Goal: Task Accomplishment & Management: Use online tool/utility

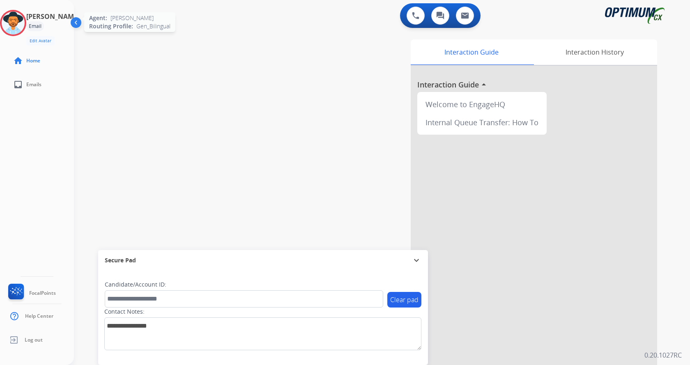
click at [25, 23] on img at bounding box center [13, 23] width 23 height 23
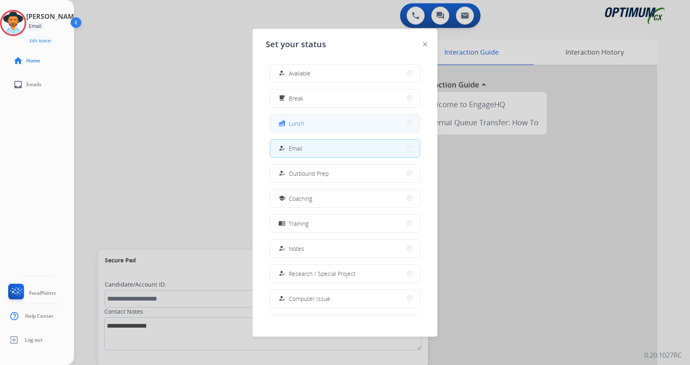
click at [291, 119] on div "fastfood Lunch" at bounding box center [291, 123] width 28 height 10
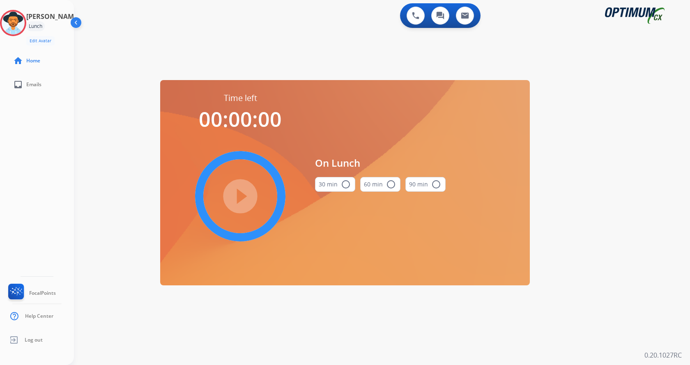
click at [342, 186] on mat-icon "radio_button_unchecked" at bounding box center [346, 185] width 10 height 10
click at [245, 194] on mat-icon "play_circle_filled" at bounding box center [240, 196] width 10 height 10
click at [24, 214] on div "[PERSON_NAME] Edit Avatar 29:42 Agent: [PERSON_NAME] Profile: Gen_Bilingual hom…" at bounding box center [37, 182] width 74 height 365
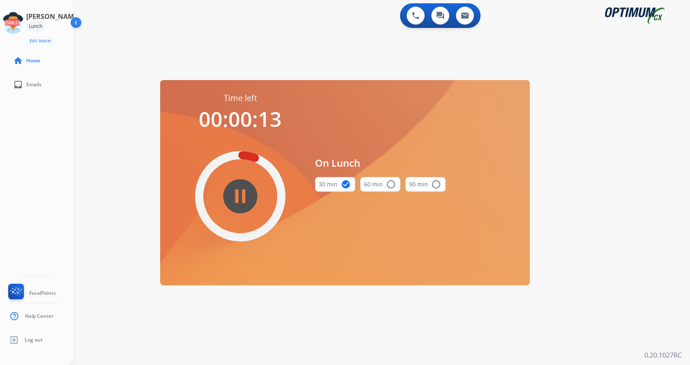
click at [690, 162] on div "0 Voice Interactions 0 Chat Interactions 0 Email Interactions swap_horiz Break …" at bounding box center [382, 182] width 616 height 365
click at [18, 32] on icon at bounding box center [13, 23] width 27 height 27
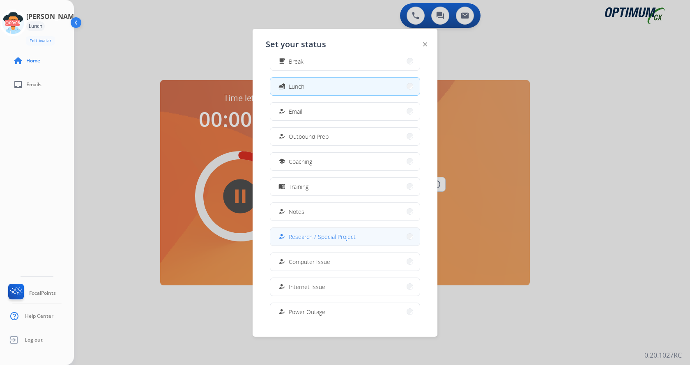
scroll to position [78, 0]
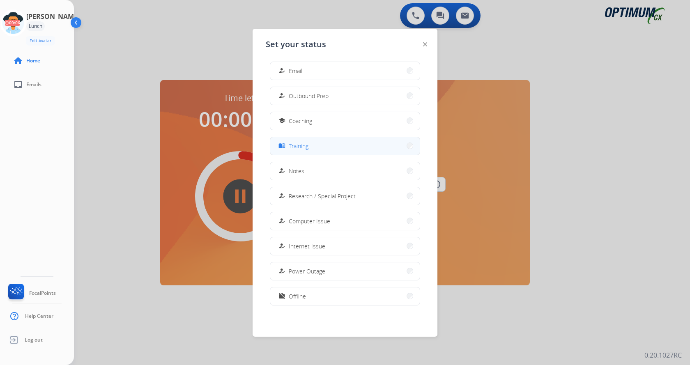
click at [329, 148] on button "menu_book Training" at bounding box center [345, 146] width 150 height 18
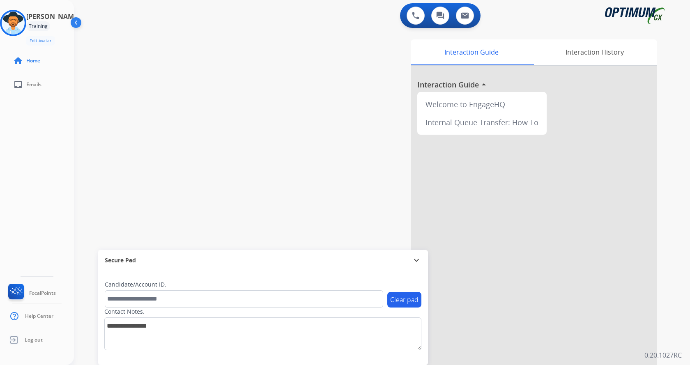
drag, startPoint x: 247, startPoint y: 164, endPoint x: 255, endPoint y: 176, distance: 14.9
click at [248, 164] on div "swap_horiz Break voice bridge close_fullscreen Connect 3-Way Call merge_type Se…" at bounding box center [372, 201] width 597 height 343
click at [38, 197] on div "[PERSON_NAME] Training Edit Avatar Agent: [PERSON_NAME] Profile: Gen_Bilingual …" at bounding box center [37, 182] width 74 height 365
click at [59, 212] on div "[PERSON_NAME] Training Edit Avatar Agent: [PERSON_NAME] Profile: Gen_Bilingual …" at bounding box center [37, 182] width 74 height 365
click at [221, 166] on div "swap_horiz Break voice bridge close_fullscreen Connect 3-Way Call merge_type Se…" at bounding box center [372, 201] width 597 height 343
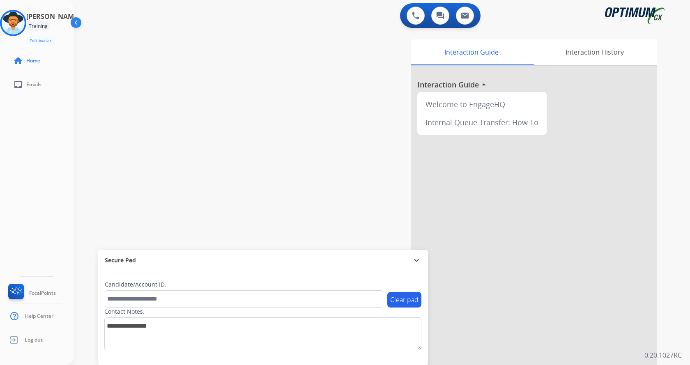
click at [292, 157] on div "swap_horiz Break voice bridge close_fullscreen Connect 3-Way Call merge_type Se…" at bounding box center [372, 201] width 597 height 343
click at [22, 22] on img at bounding box center [13, 23] width 23 height 23
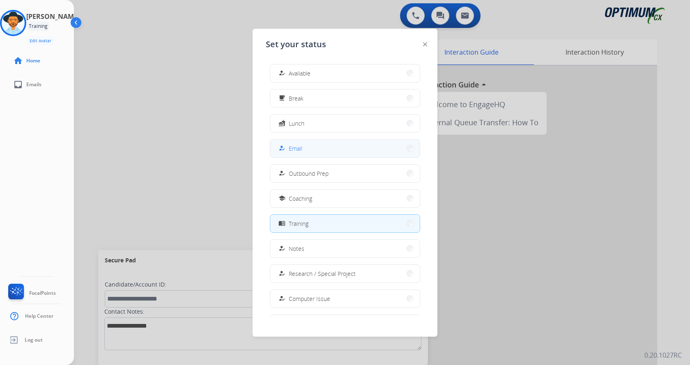
click at [322, 154] on button "how_to_reg Email" at bounding box center [345, 149] width 150 height 18
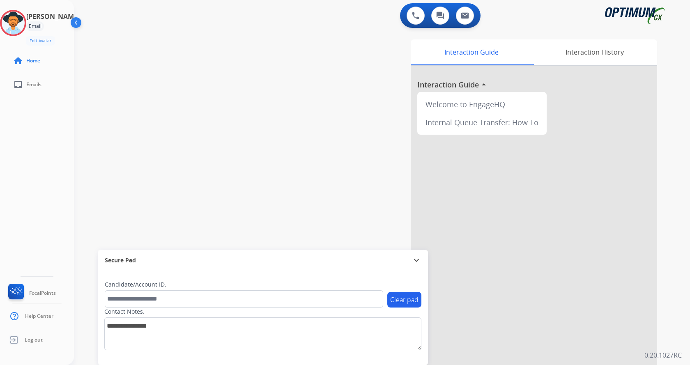
click at [261, 89] on div "swap_horiz Break voice bridge close_fullscreen Connect 3-Way Call merge_type Se…" at bounding box center [372, 201] width 597 height 343
click at [250, 75] on div "swap_horiz Break voice bridge close_fullscreen Connect 3-Way Call merge_type Se…" at bounding box center [372, 201] width 597 height 343
click at [16, 203] on div "[PERSON_NAME] Email Edit Avatar Agent: [PERSON_NAME] Profile: Gen_Bilingual hom…" at bounding box center [37, 182] width 74 height 365
click at [221, 146] on div "swap_horiz Break voice bridge close_fullscreen Connect 3-Way Call merge_type Se…" at bounding box center [372, 201] width 597 height 343
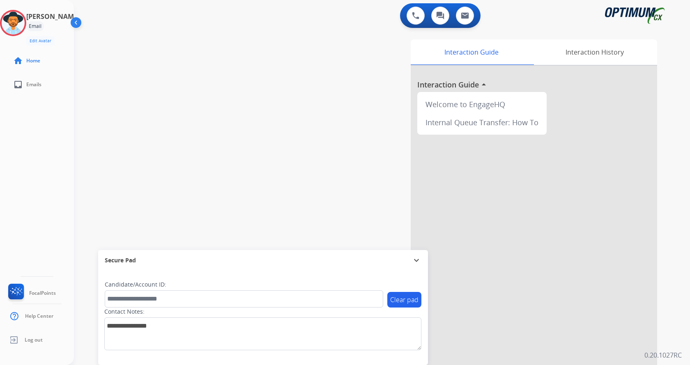
click at [196, 213] on div "swap_horiz Break voice bridge close_fullscreen Connect 3-Way Call merge_type Se…" at bounding box center [372, 201] width 597 height 343
click at [328, 120] on div "Interaction Guide Interaction History Interaction Guide arrow_drop_up Welcome t…" at bounding box center [479, 205] width 358 height 333
